Goal: Find specific page/section: Find specific page/section

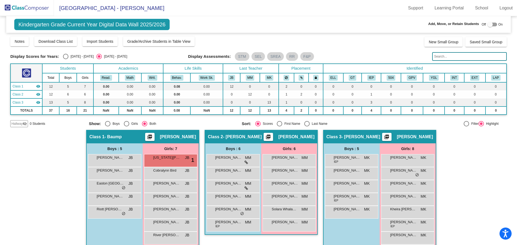
click at [40, 7] on img at bounding box center [27, 8] width 54 height 16
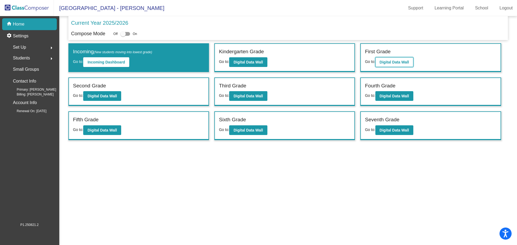
click at [392, 60] on b "Digital Data Wall" at bounding box center [394, 62] width 29 height 4
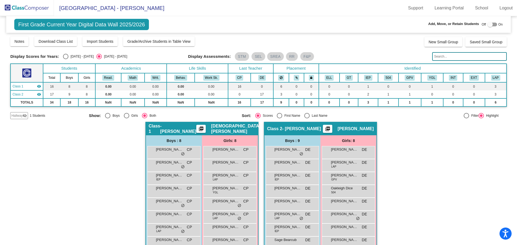
click at [27, 5] on img at bounding box center [27, 8] width 54 height 16
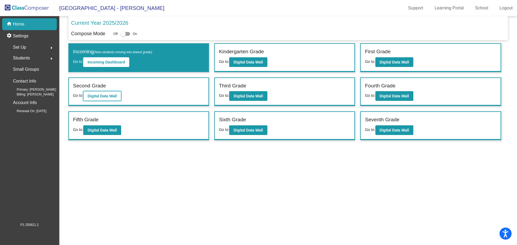
click at [109, 93] on button "Digital Data Wall" at bounding box center [102, 96] width 38 height 10
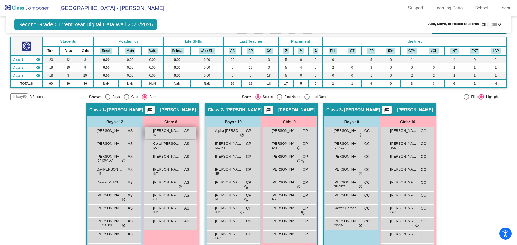
scroll to position [54, 0]
